Goal: Task Accomplishment & Management: Manage account settings

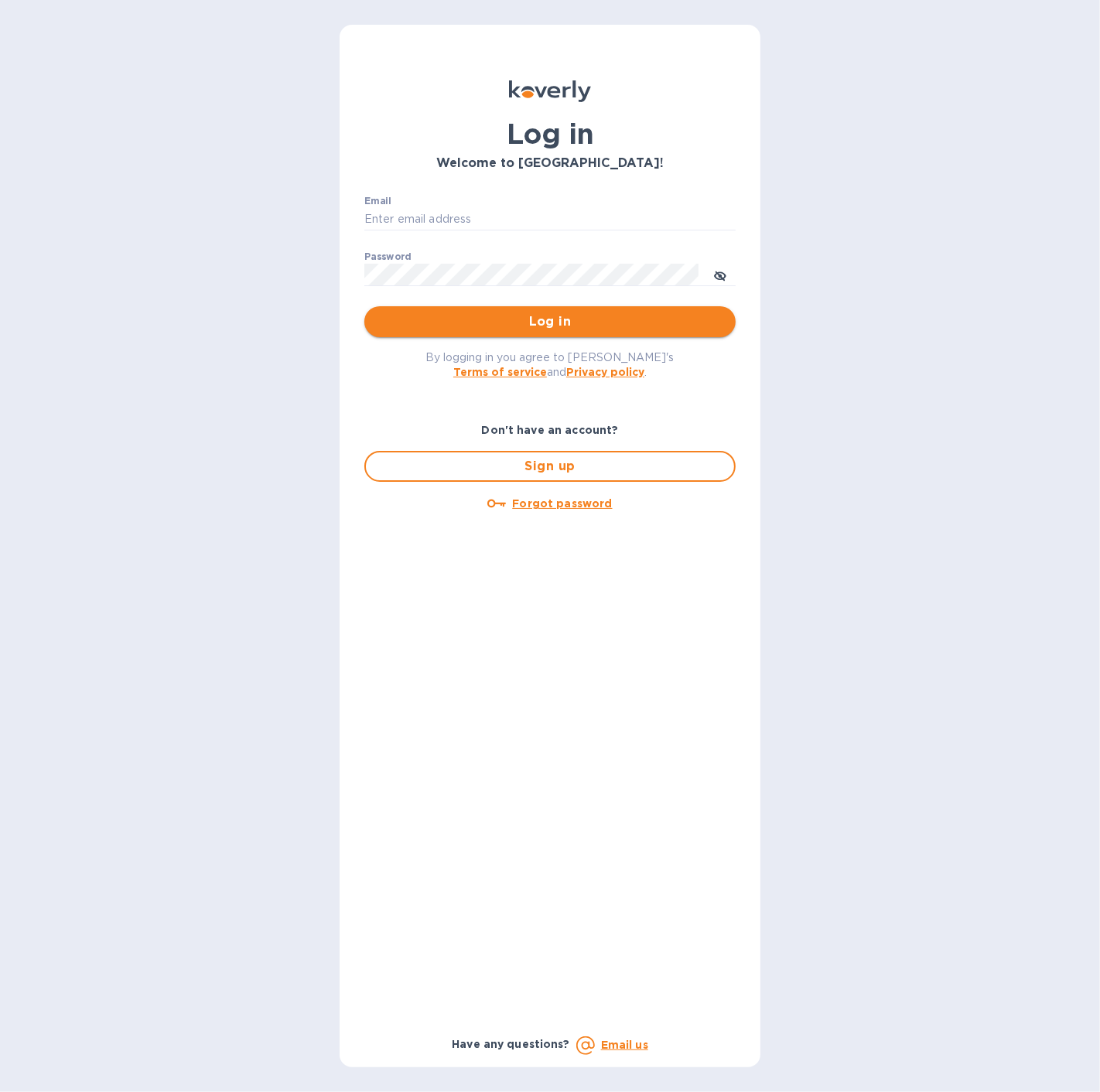
type input "[EMAIL_ADDRESS][DOMAIN_NAME]"
click at [495, 330] on span "Log in" at bounding box center [550, 322] width 346 height 18
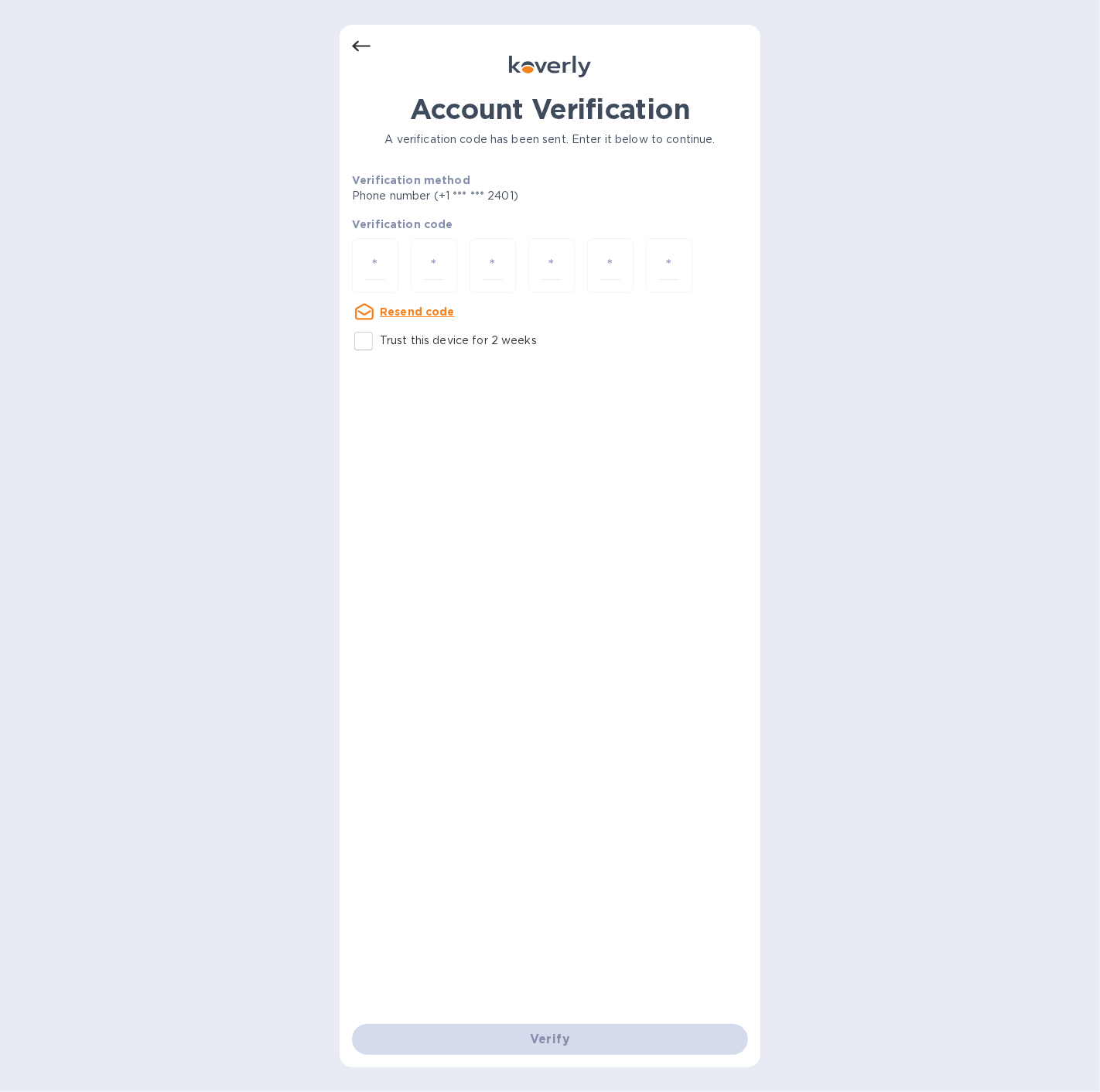
click at [368, 340] on input "Trust this device for 2 weeks" at bounding box center [363, 340] width 33 height 33
checkbox input "true"
click at [381, 266] on input "number" at bounding box center [375, 266] width 20 height 29
type input "9"
type input "3"
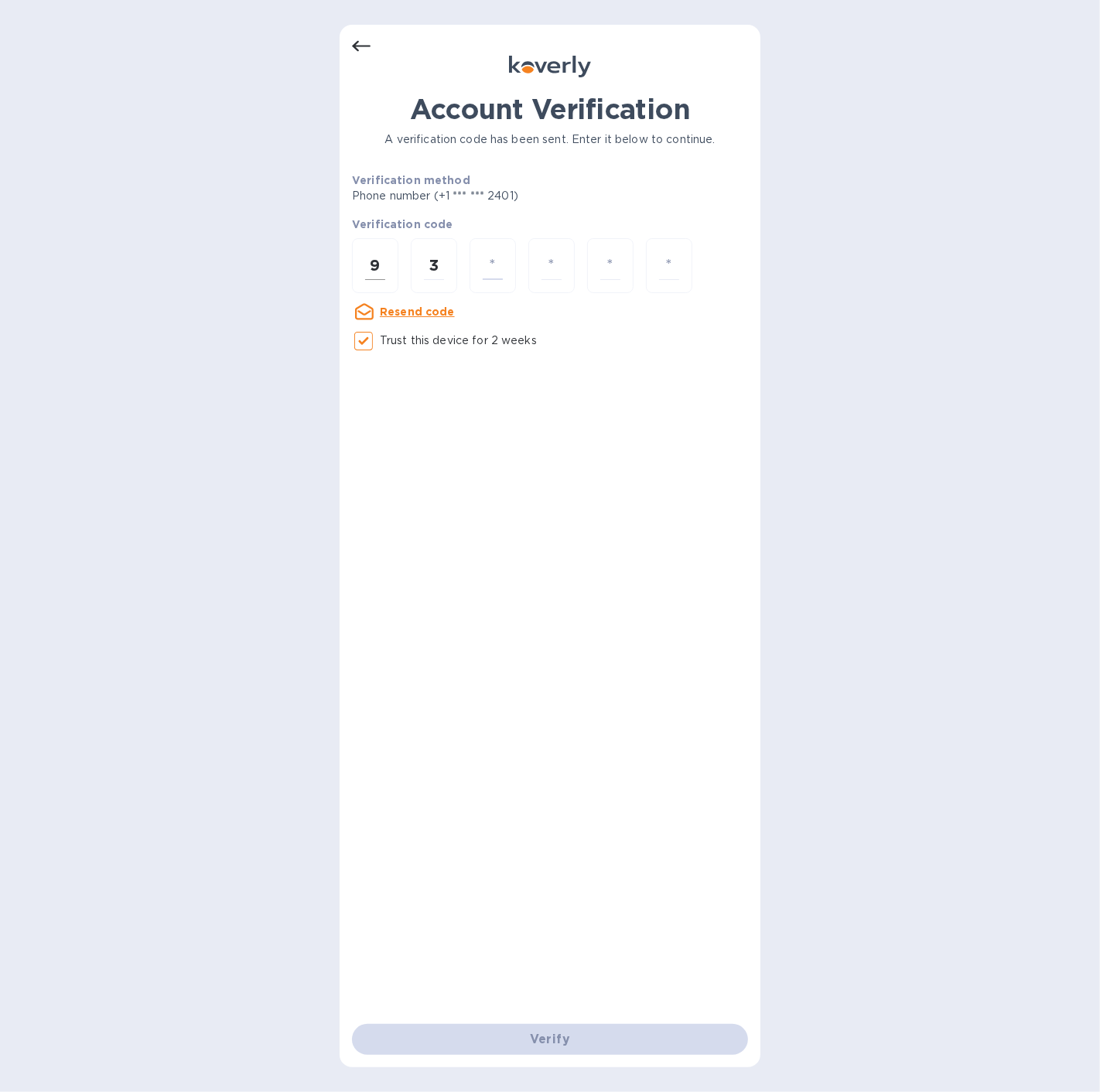
type input "4"
type input "7"
type input "8"
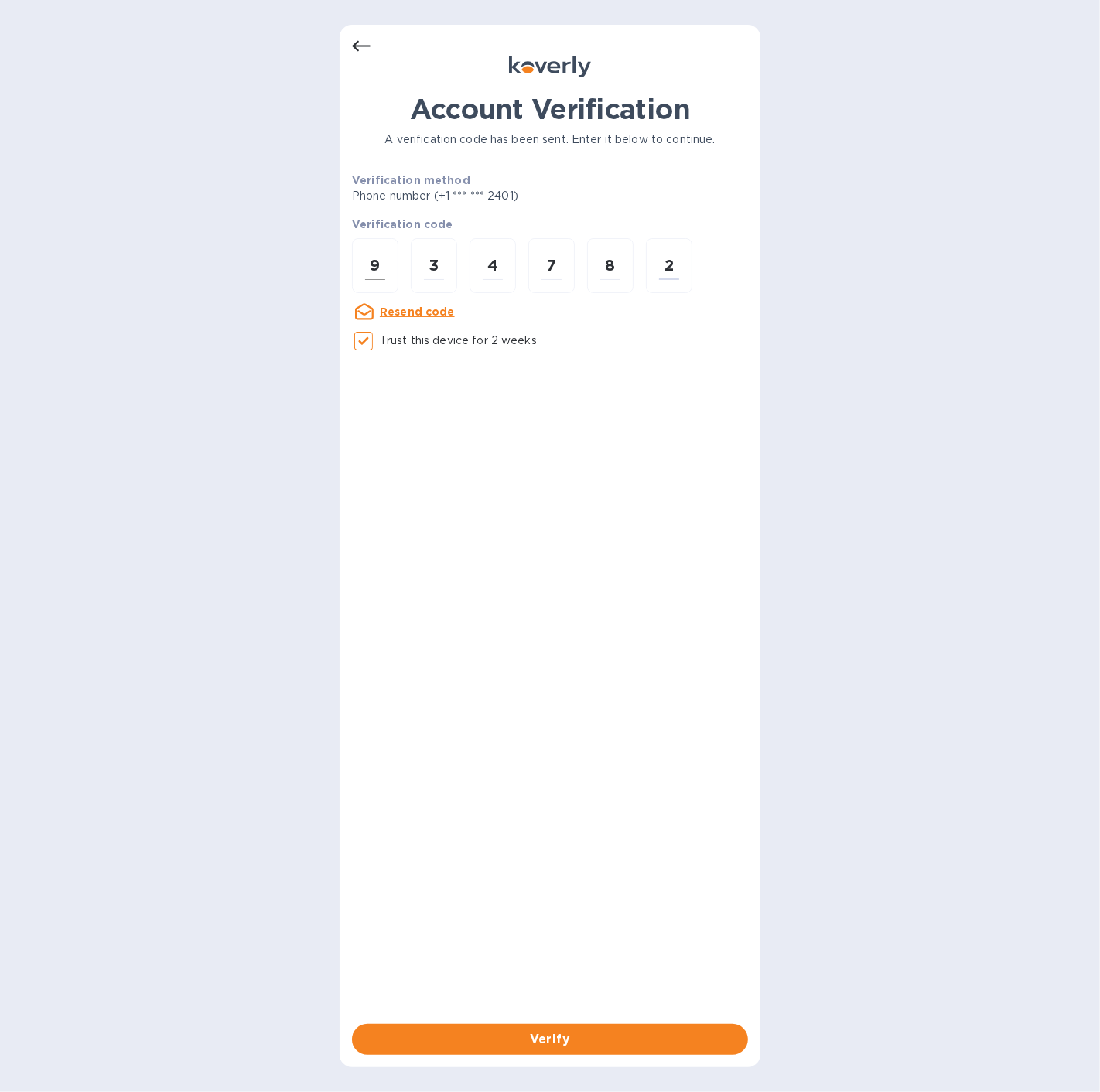
type input "2"
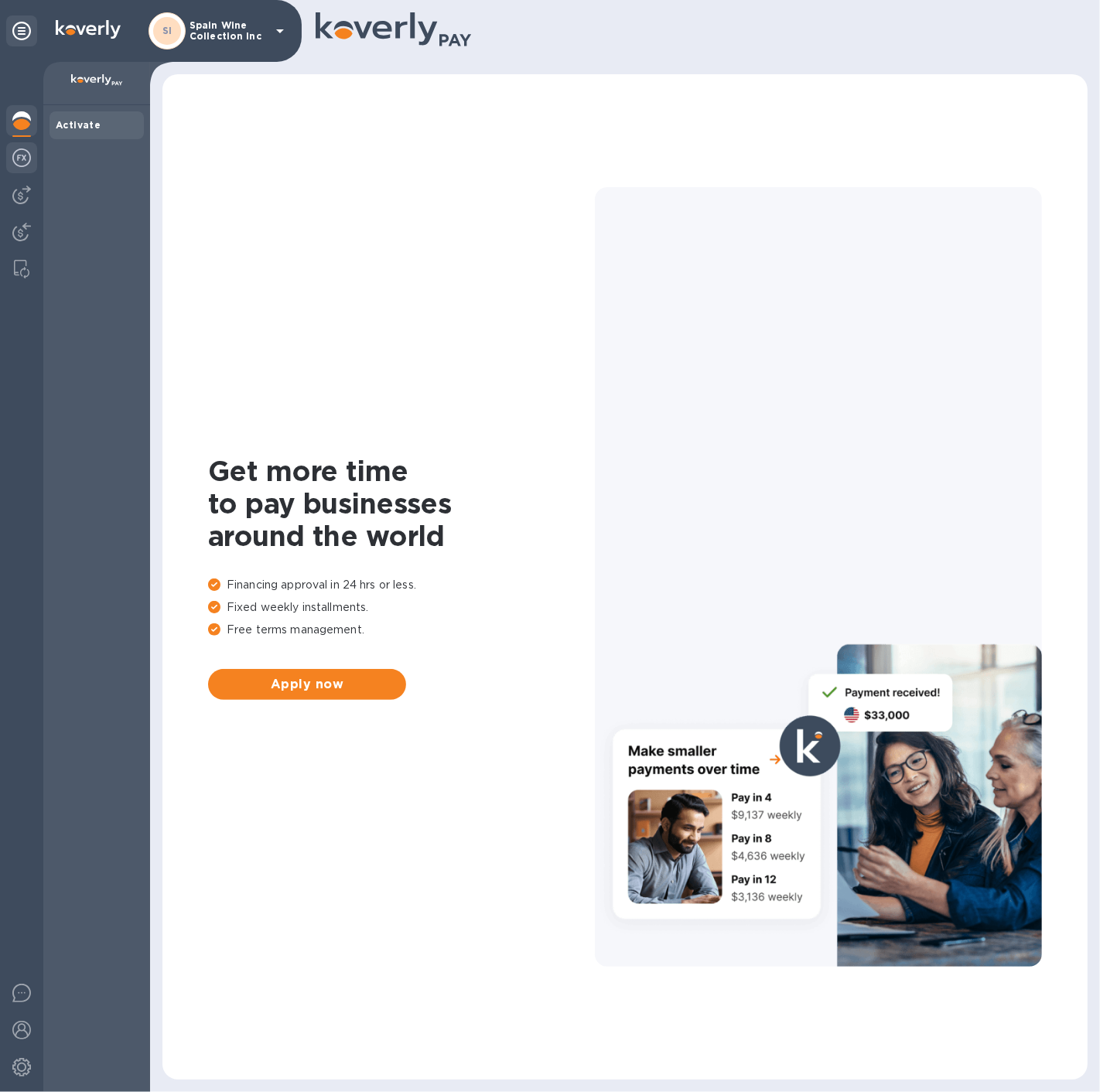
click at [22, 149] on img at bounding box center [22, 158] width 19 height 18
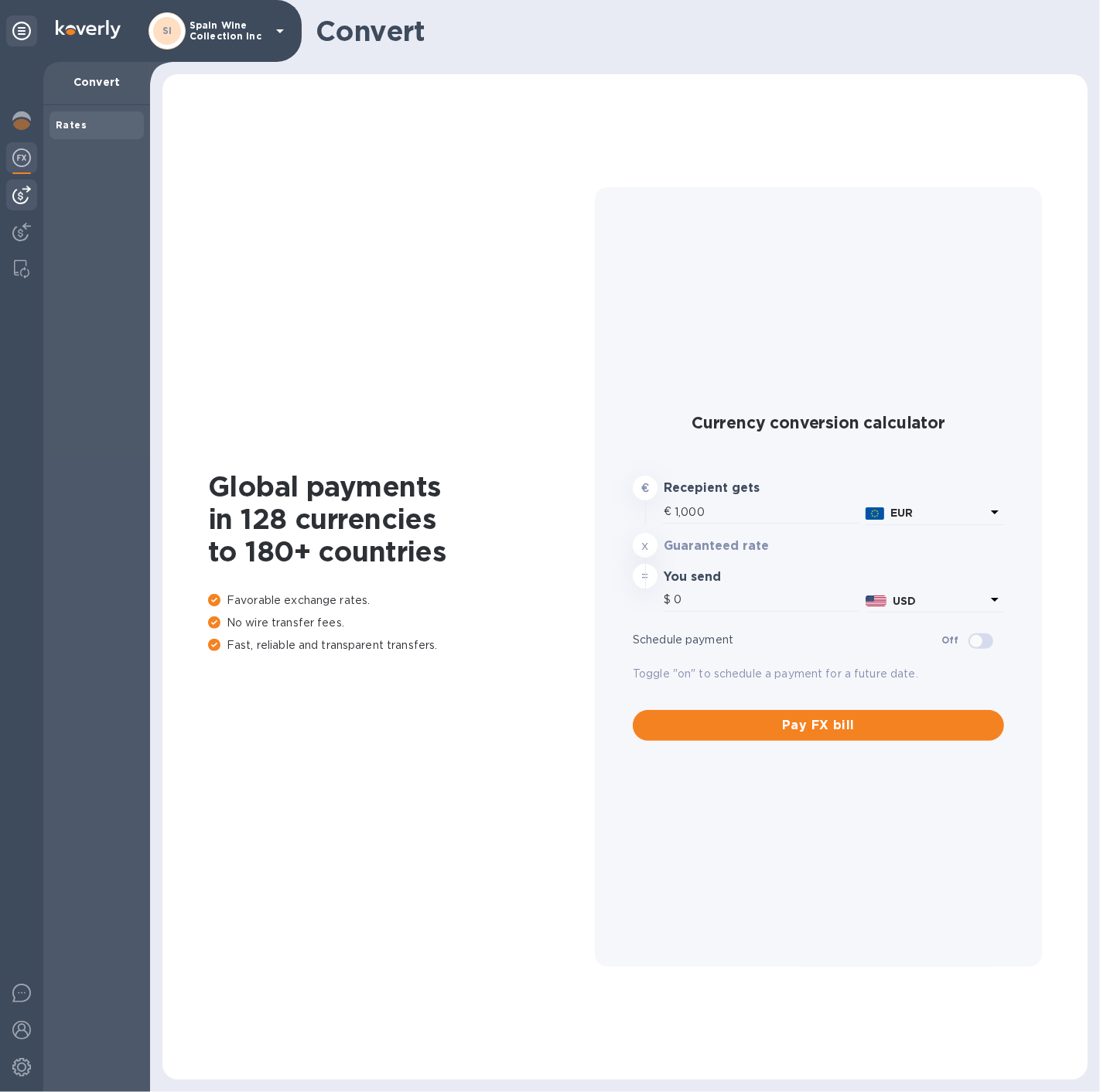
click at [24, 188] on img at bounding box center [22, 195] width 19 height 18
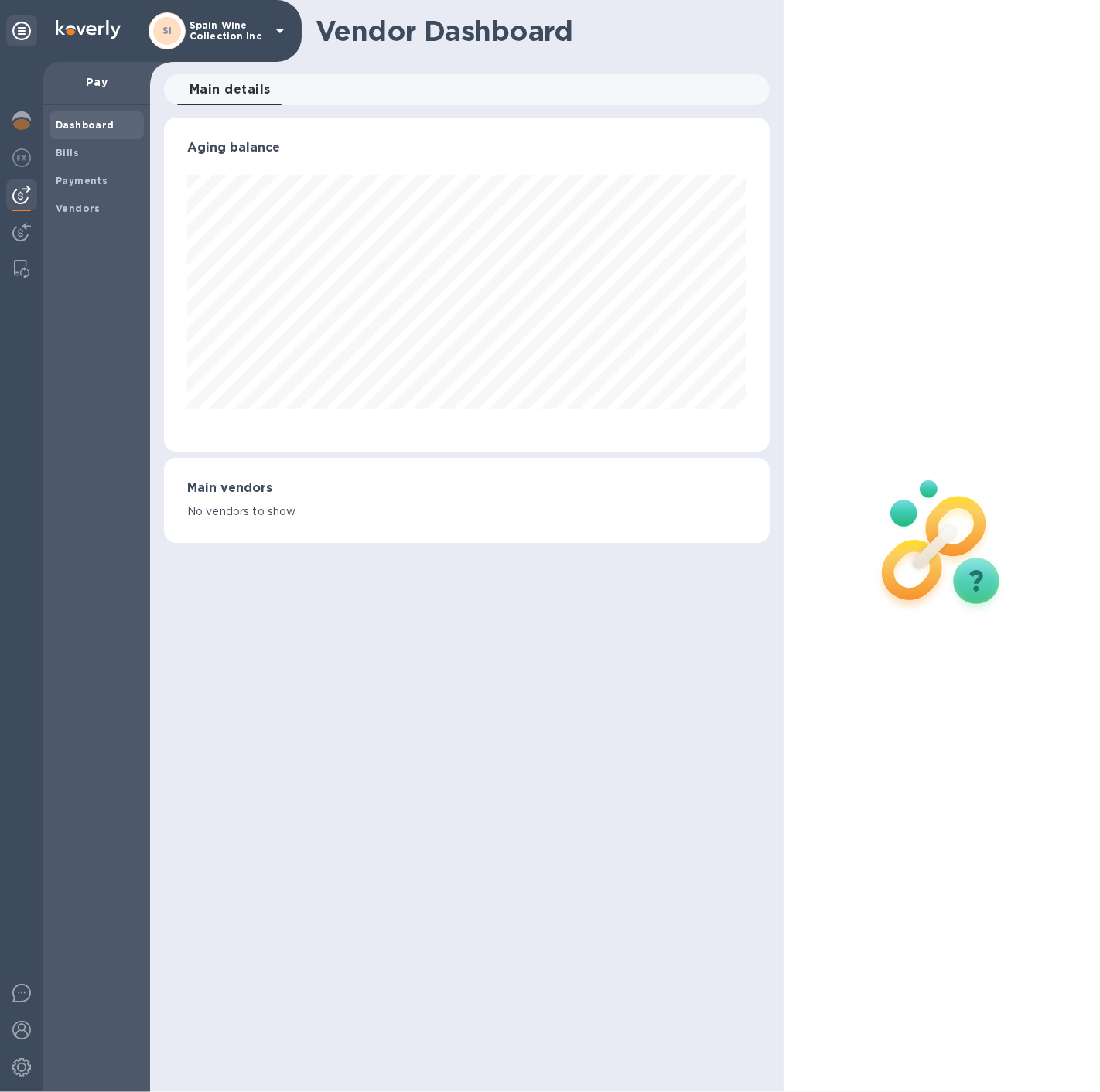
scroll to position [772884, 772922]
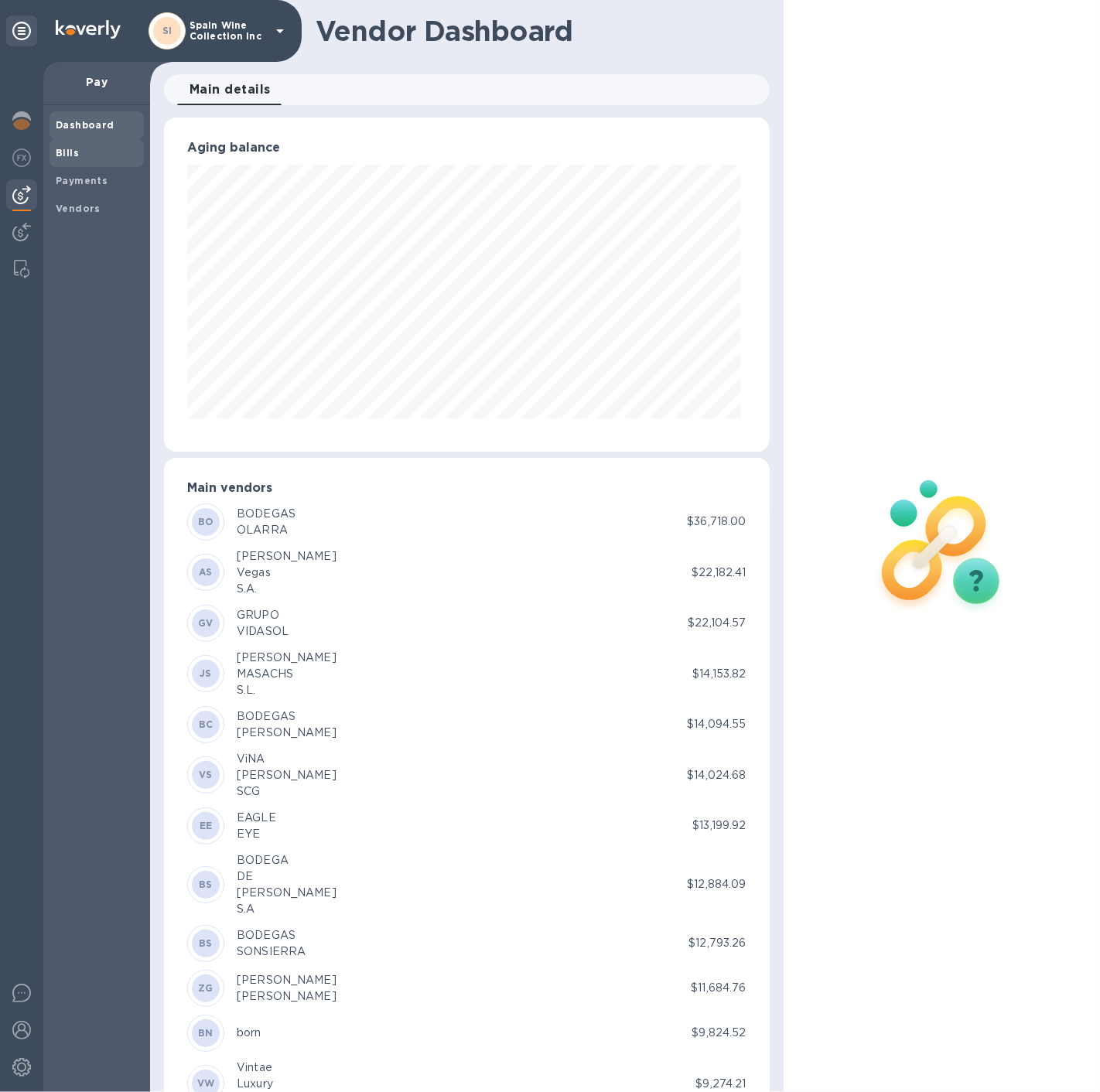
click at [50, 153] on div "Dashboard Bills Payments Vendors" at bounding box center [97, 599] width 107 height 987
click at [71, 154] on b "Bills" at bounding box center [67, 153] width 24 height 12
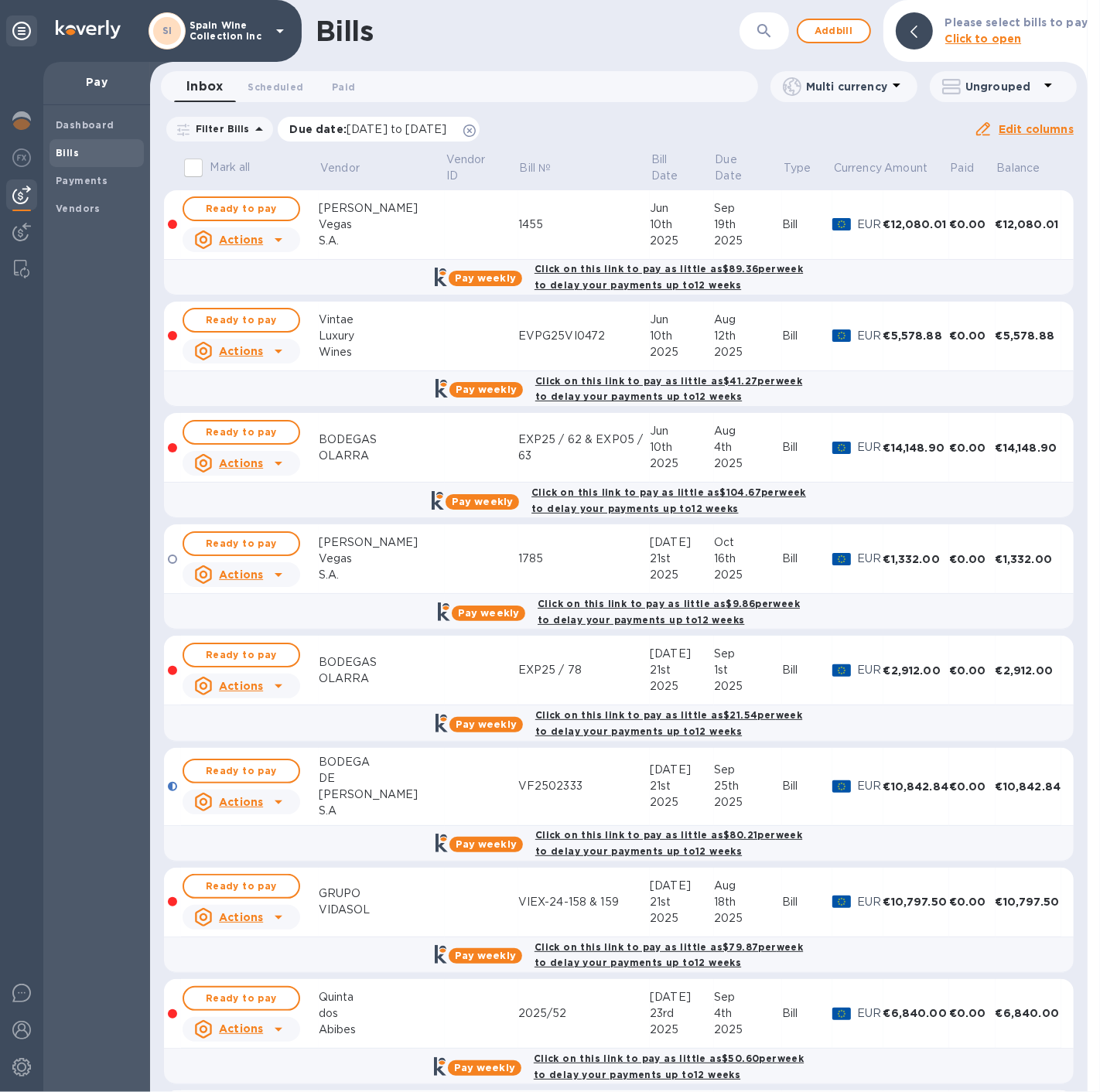
click at [476, 128] on icon at bounding box center [469, 130] width 13 height 13
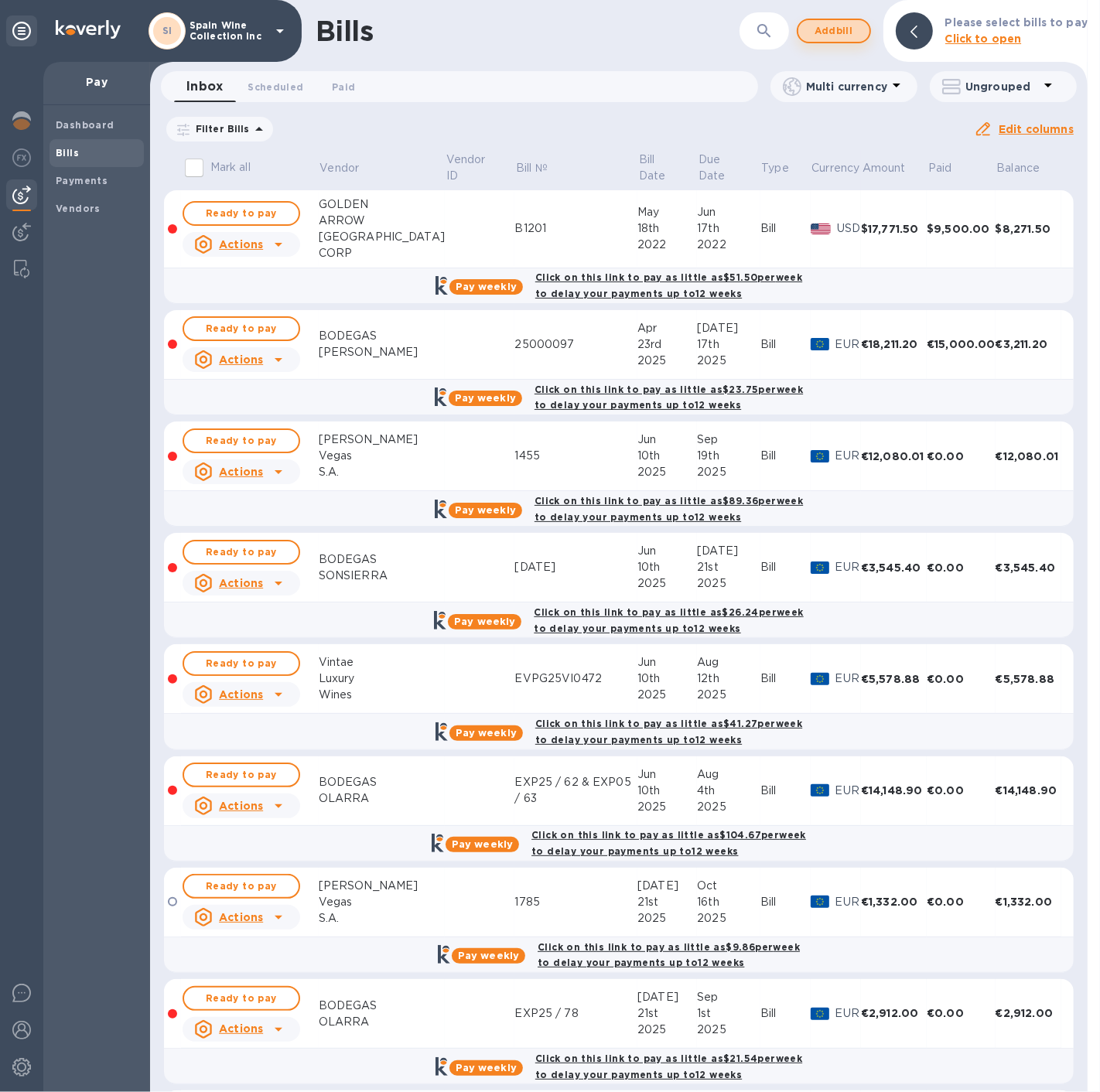
click at [837, 38] on span "Add bill" at bounding box center [833, 31] width 46 height 18
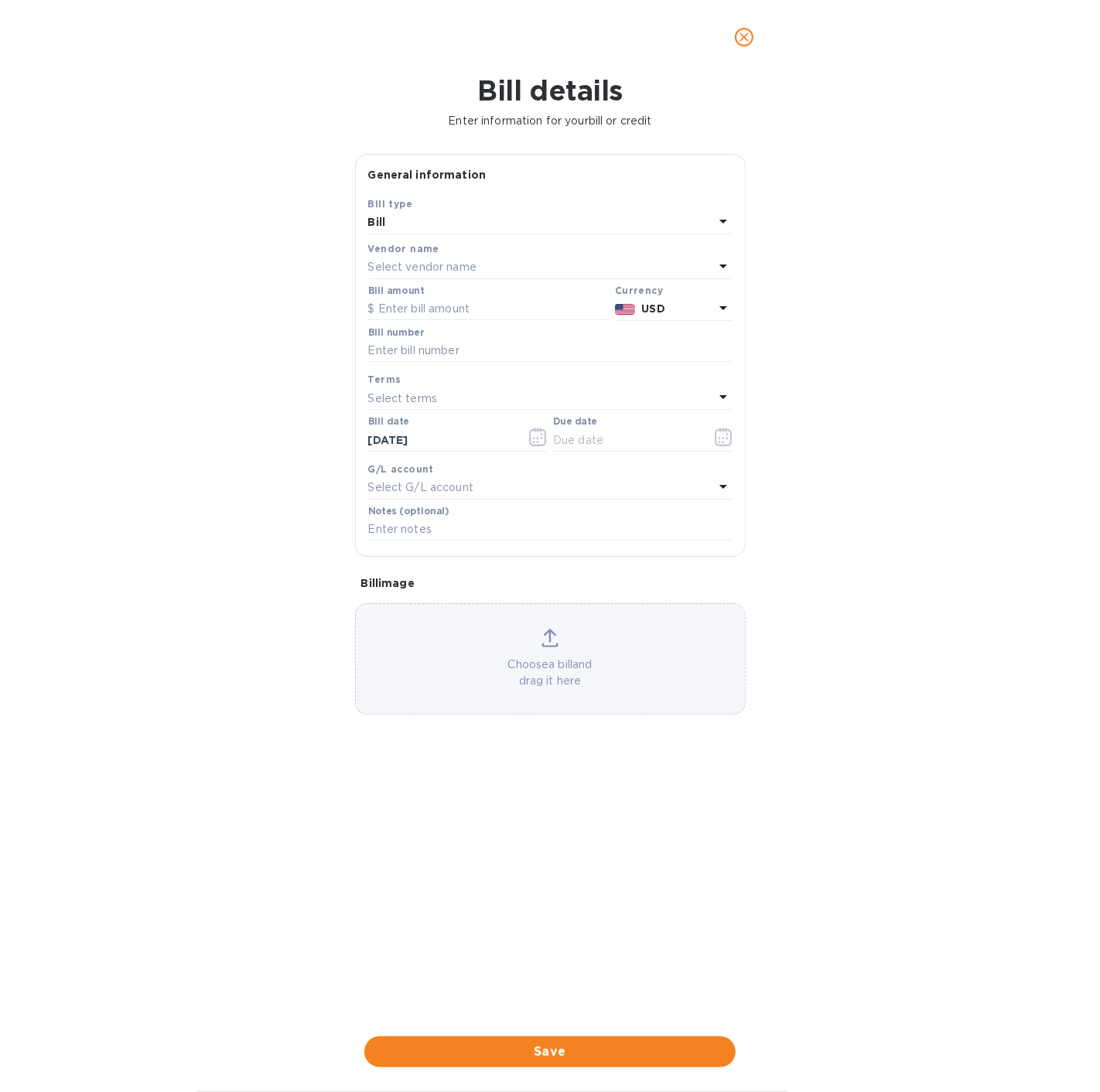
click at [406, 263] on p "Select vendor name" at bounding box center [422, 266] width 108 height 16
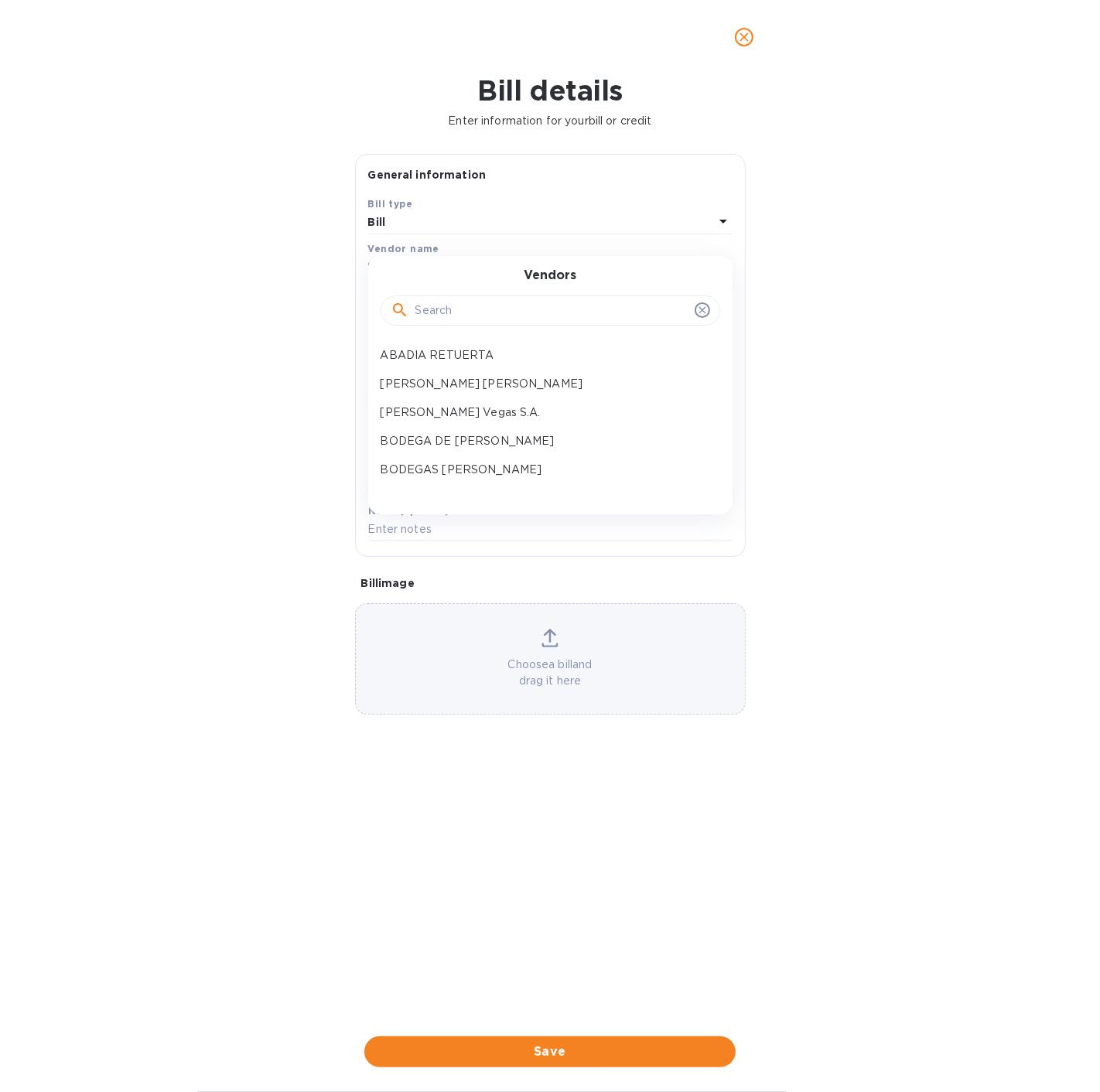
click at [417, 310] on input "text" at bounding box center [552, 311] width 273 height 24
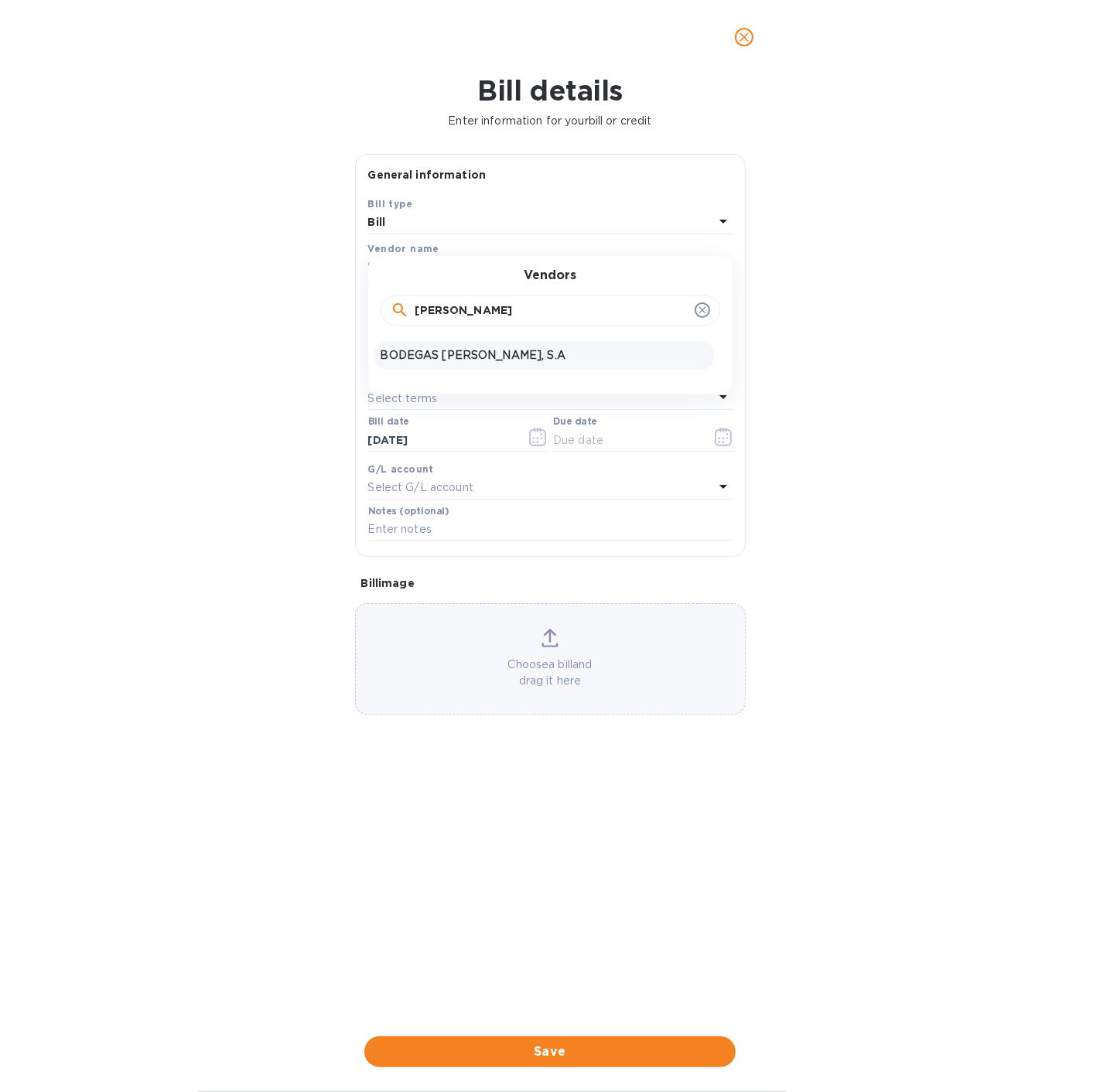
type input "[PERSON_NAME]"
click at [459, 360] on p "BODEGAS [PERSON_NAME], S.A" at bounding box center [544, 355] width 327 height 16
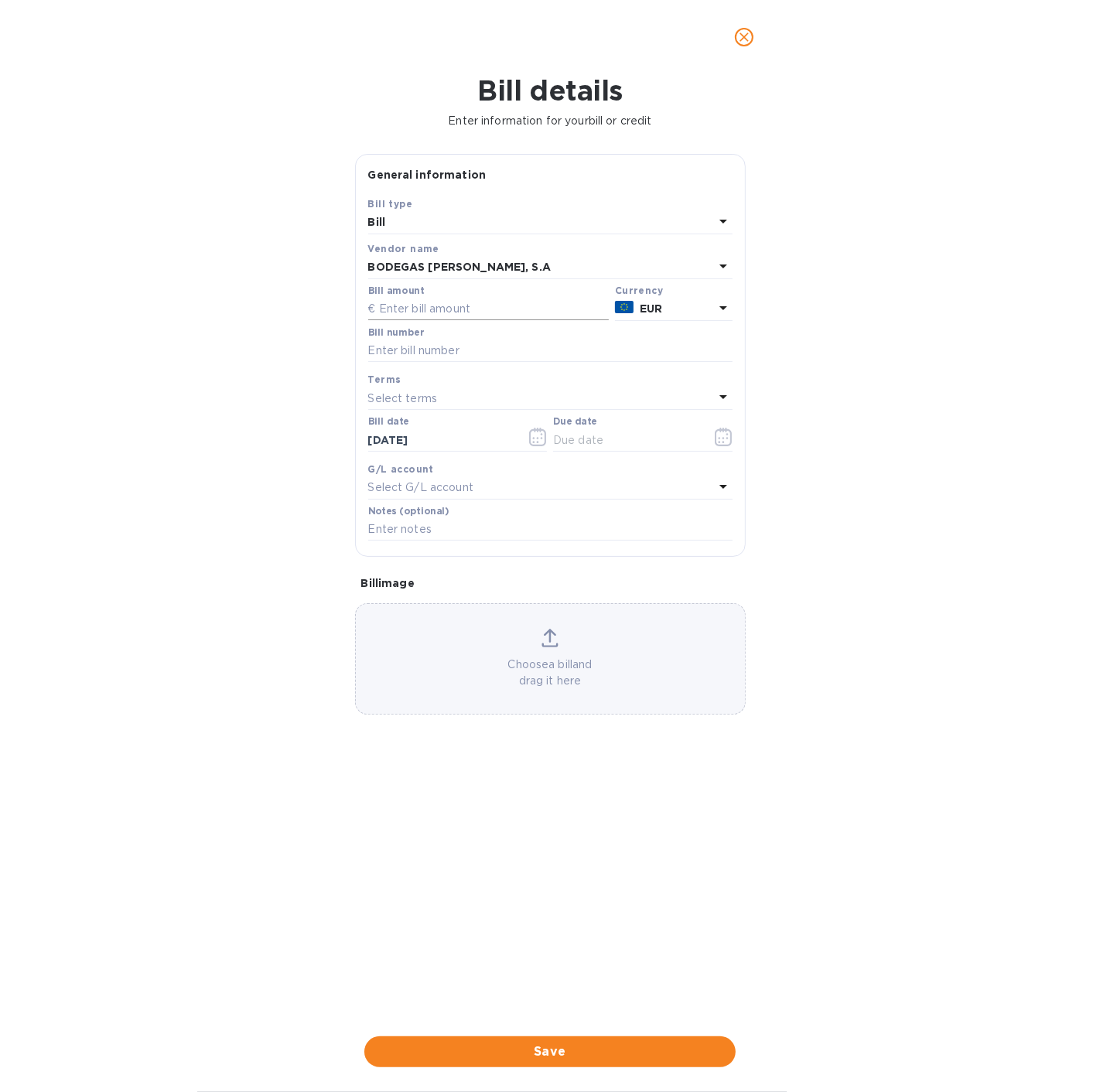
click at [487, 305] on input "text" at bounding box center [489, 309] width 241 height 24
type input "16,804.00"
paste input "EF25-00054"
type input "EF25-00054"
paste input "EF25-00054"
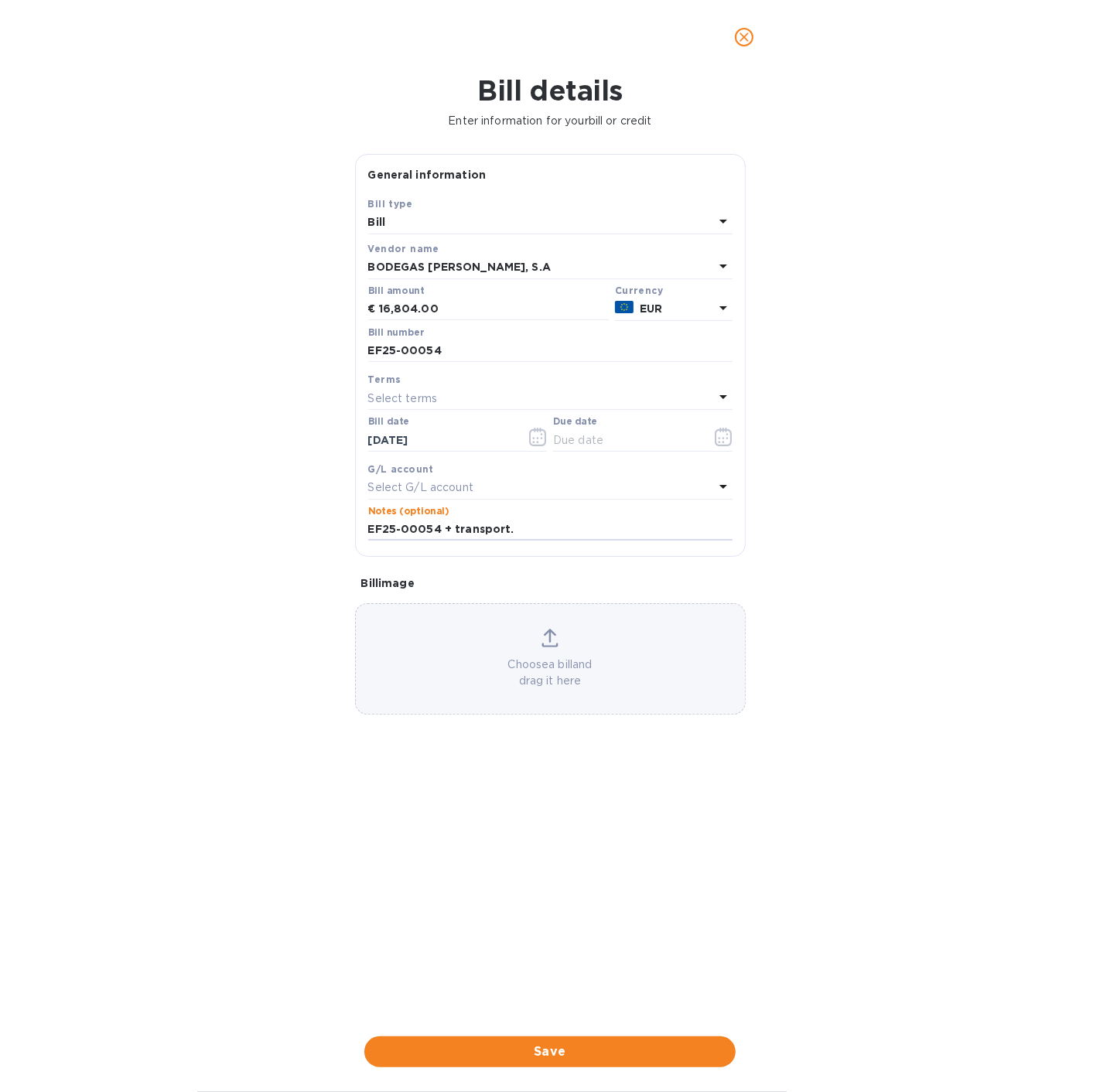
type input "EF25-00054 + transport."
click at [542, 625] on div "Choose a bill and drag it here" at bounding box center [550, 658] width 390 height 111
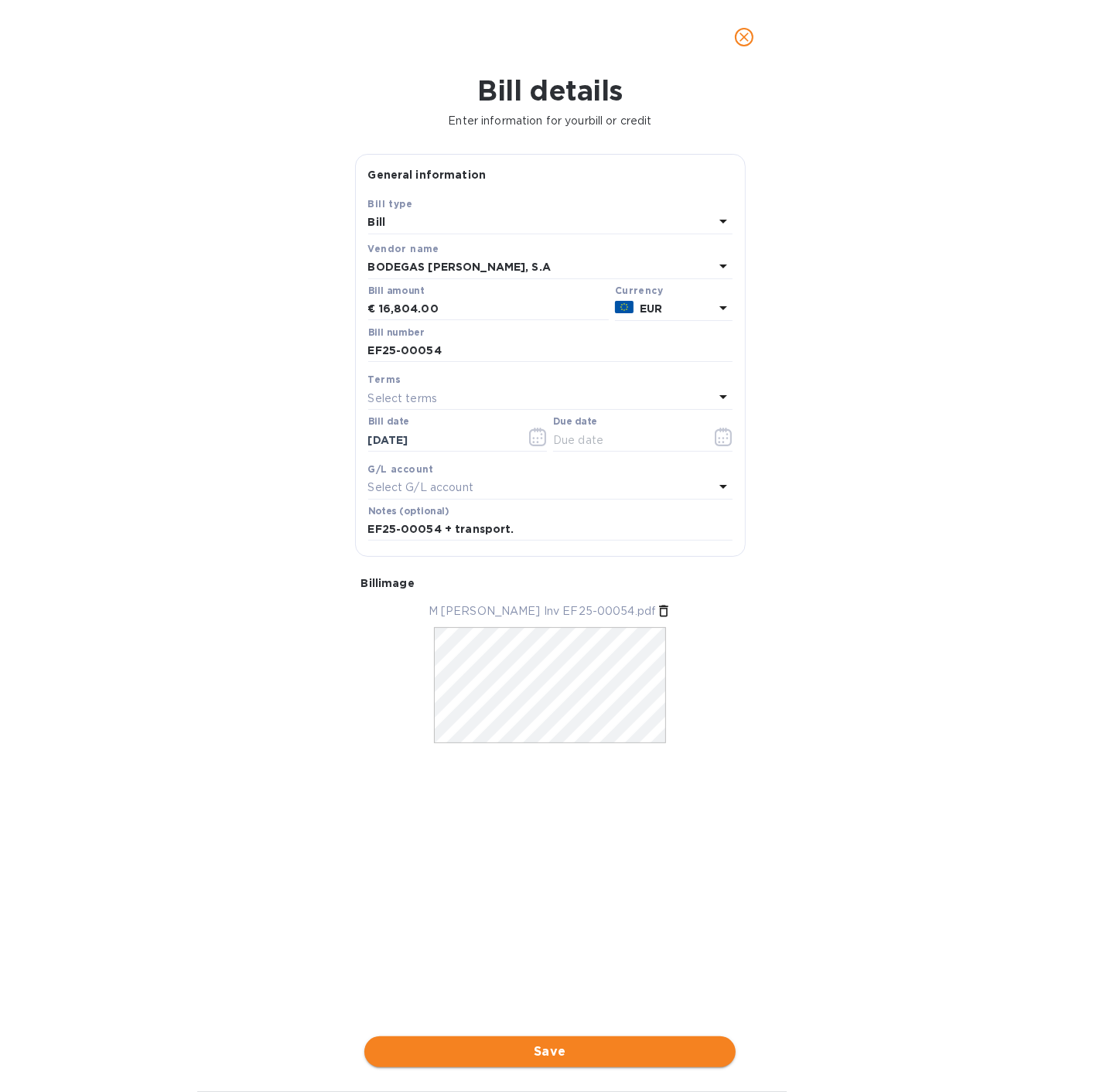
click at [545, 1049] on span "Save" at bounding box center [550, 1052] width 346 height 18
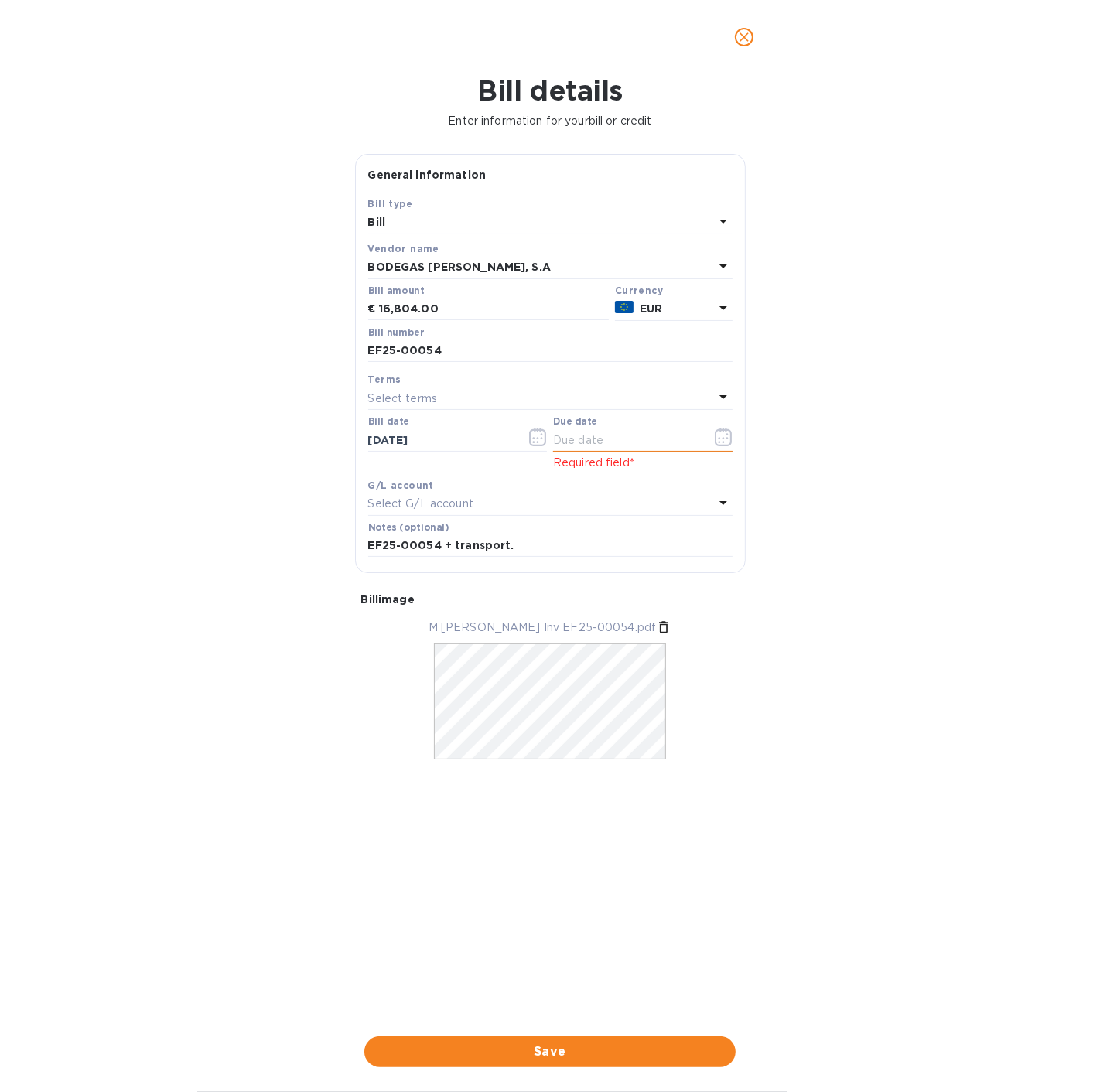
click at [725, 442] on icon "button" at bounding box center [723, 437] width 18 height 18
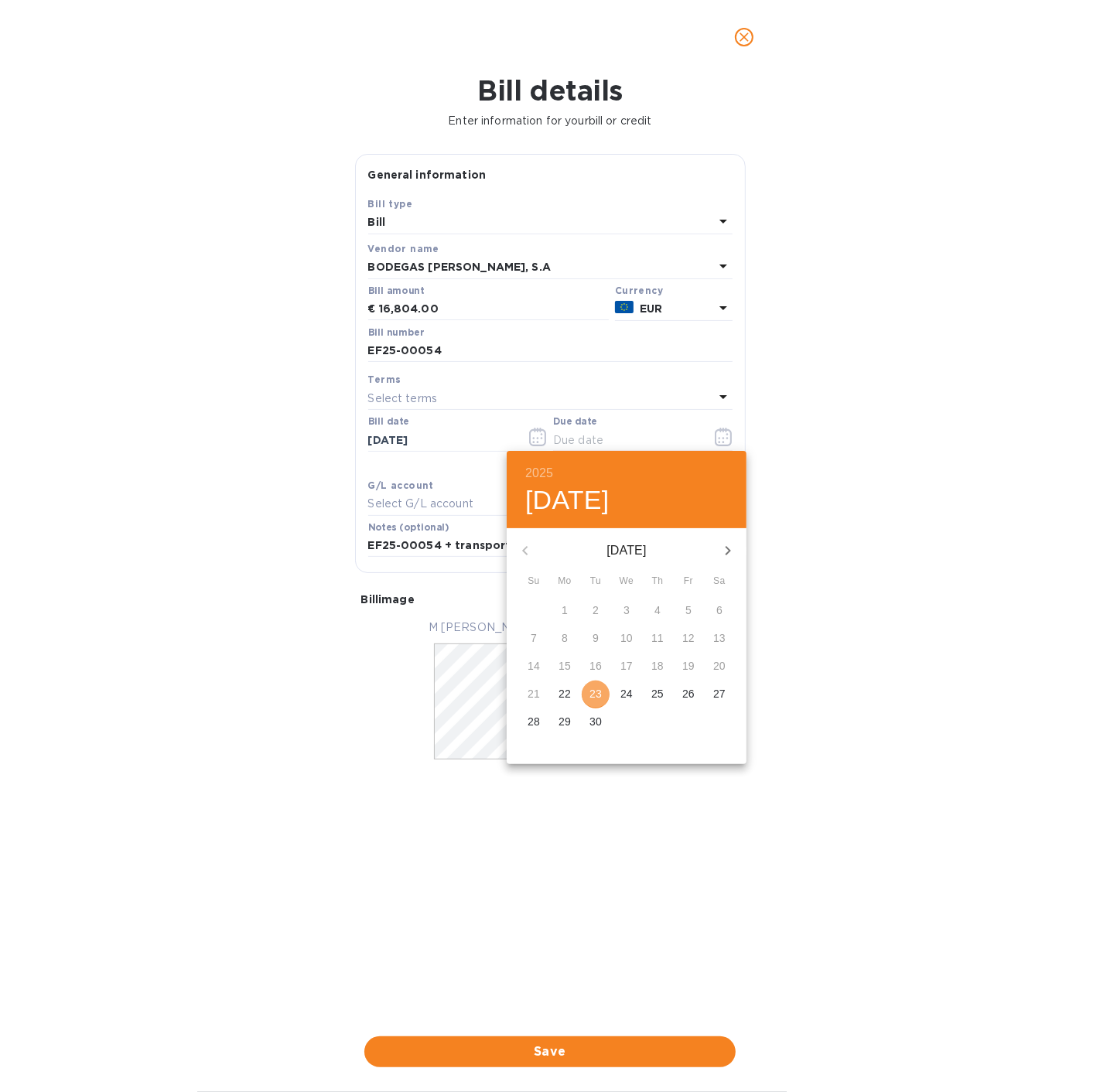
click at [599, 693] on p "23" at bounding box center [595, 694] width 13 height 15
type input "[DATE]"
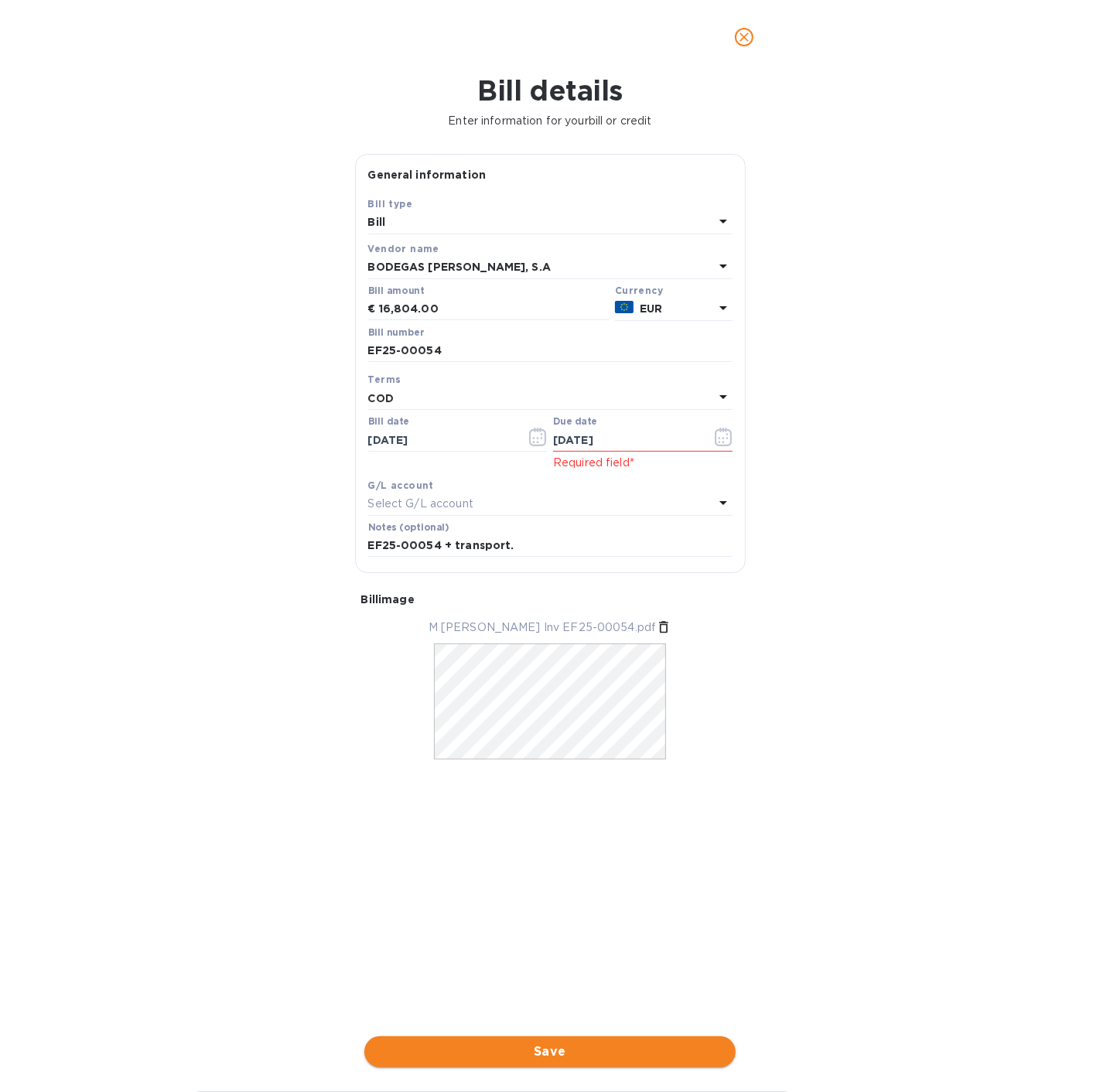
click at [536, 1055] on span "Save" at bounding box center [550, 1052] width 346 height 18
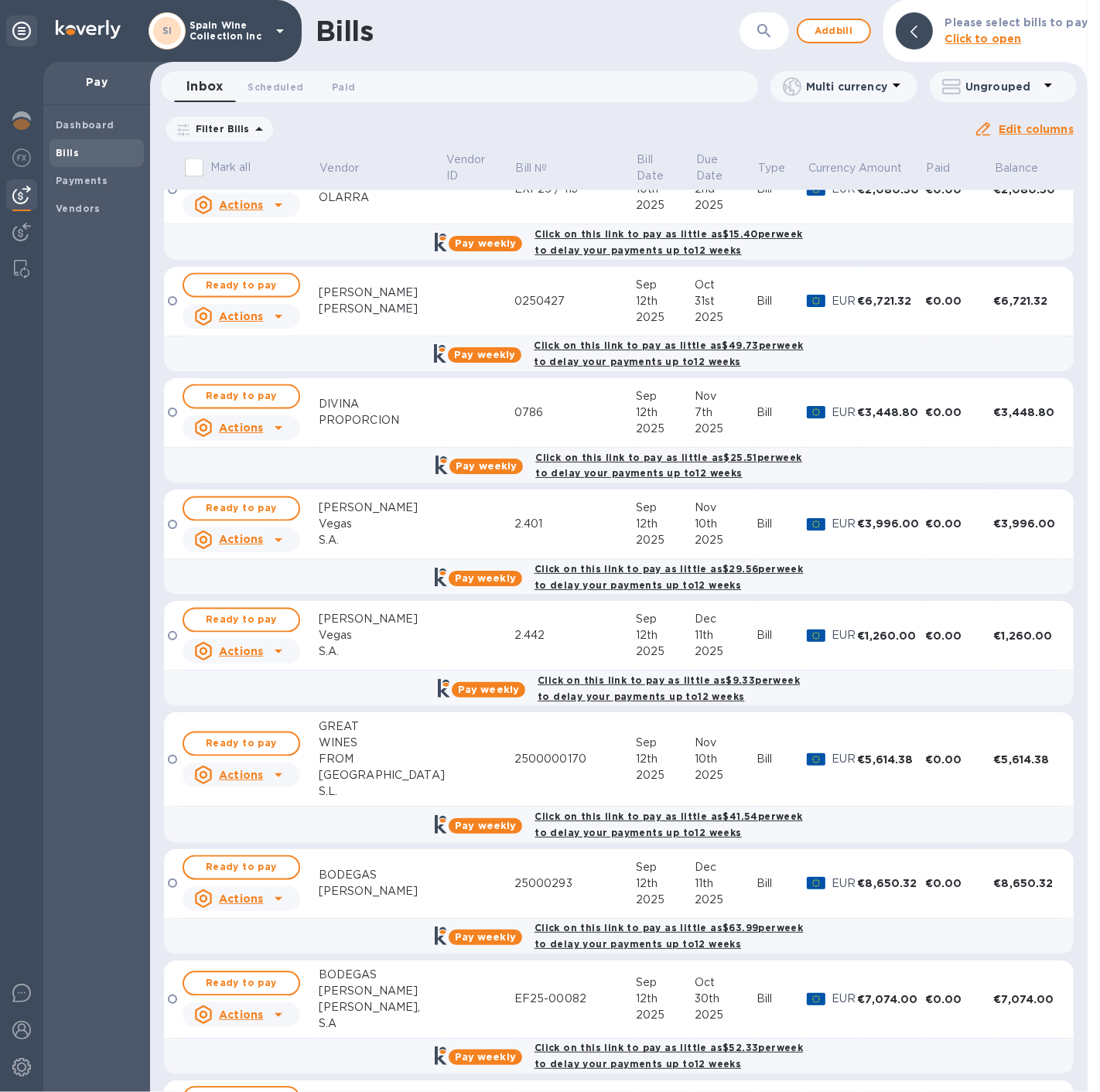
scroll to position [1759, 0]
